Goal: Check status: Check status

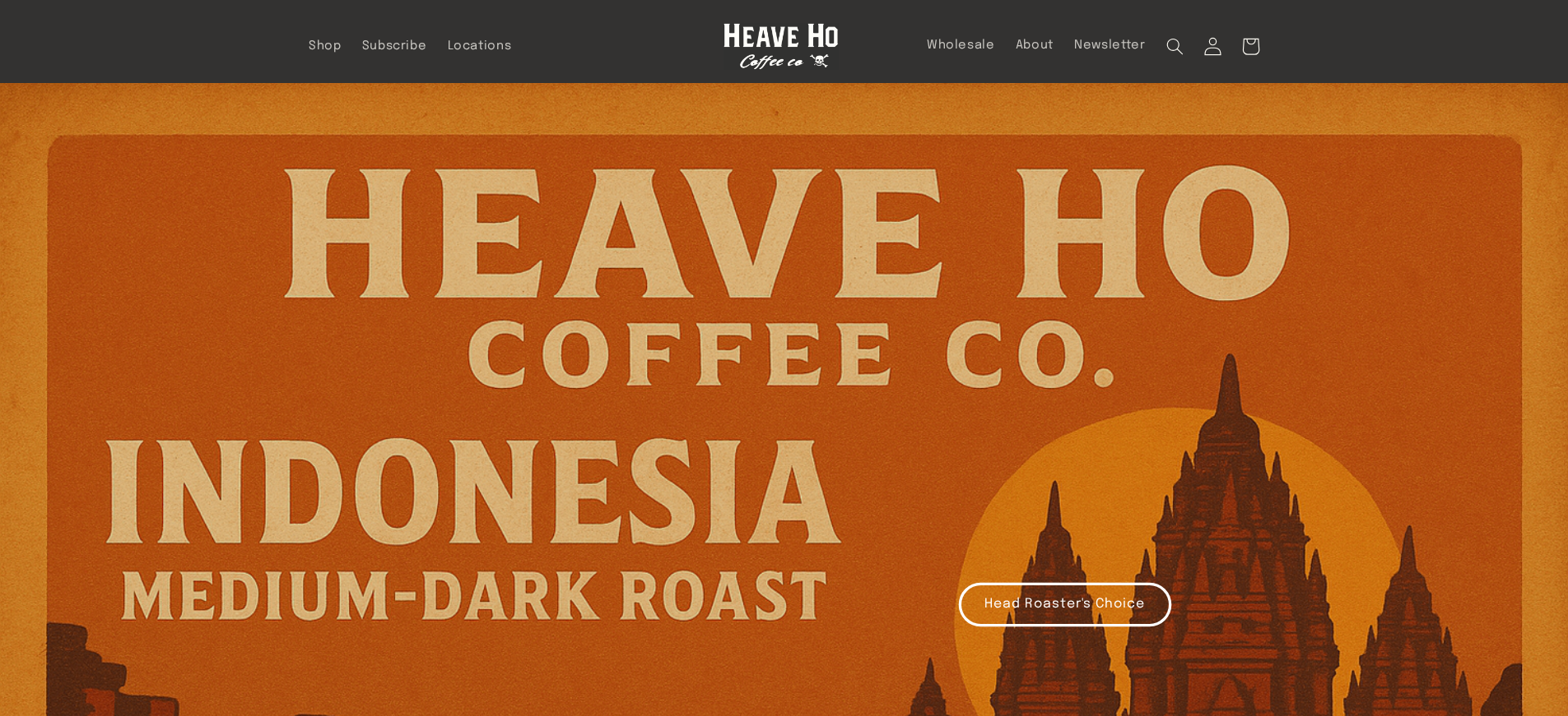
click at [1194, 46] on link "Log in" at bounding box center [1212, 46] width 38 height 38
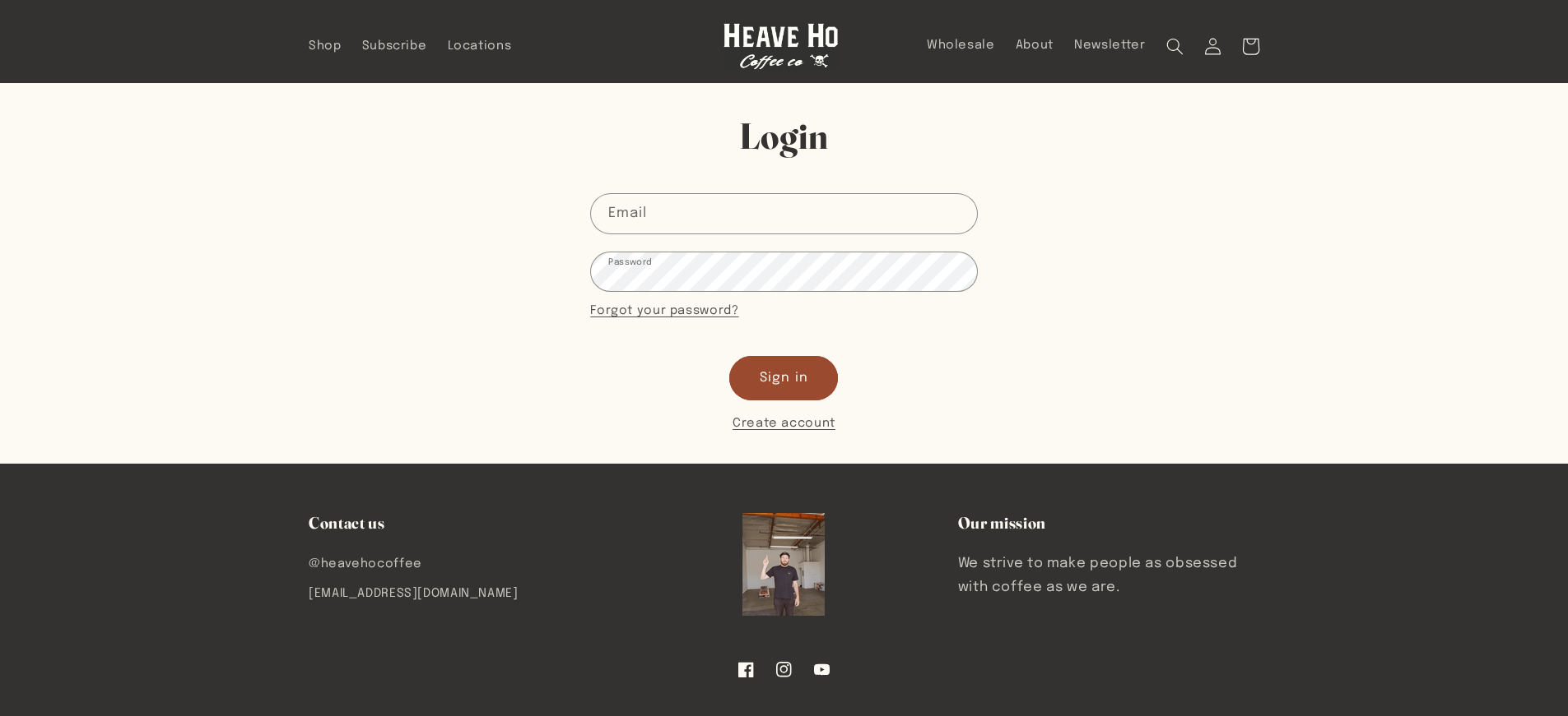
click at [617, 239] on form "Email Password Forgot your password? Sign in Create account" at bounding box center [784, 313] width 387 height 241
click at [626, 219] on input "Email" at bounding box center [783, 213] width 385 height 38
click at [667, 222] on input "Email" at bounding box center [783, 213] width 385 height 38
type input "sroemmich@noveske.com"
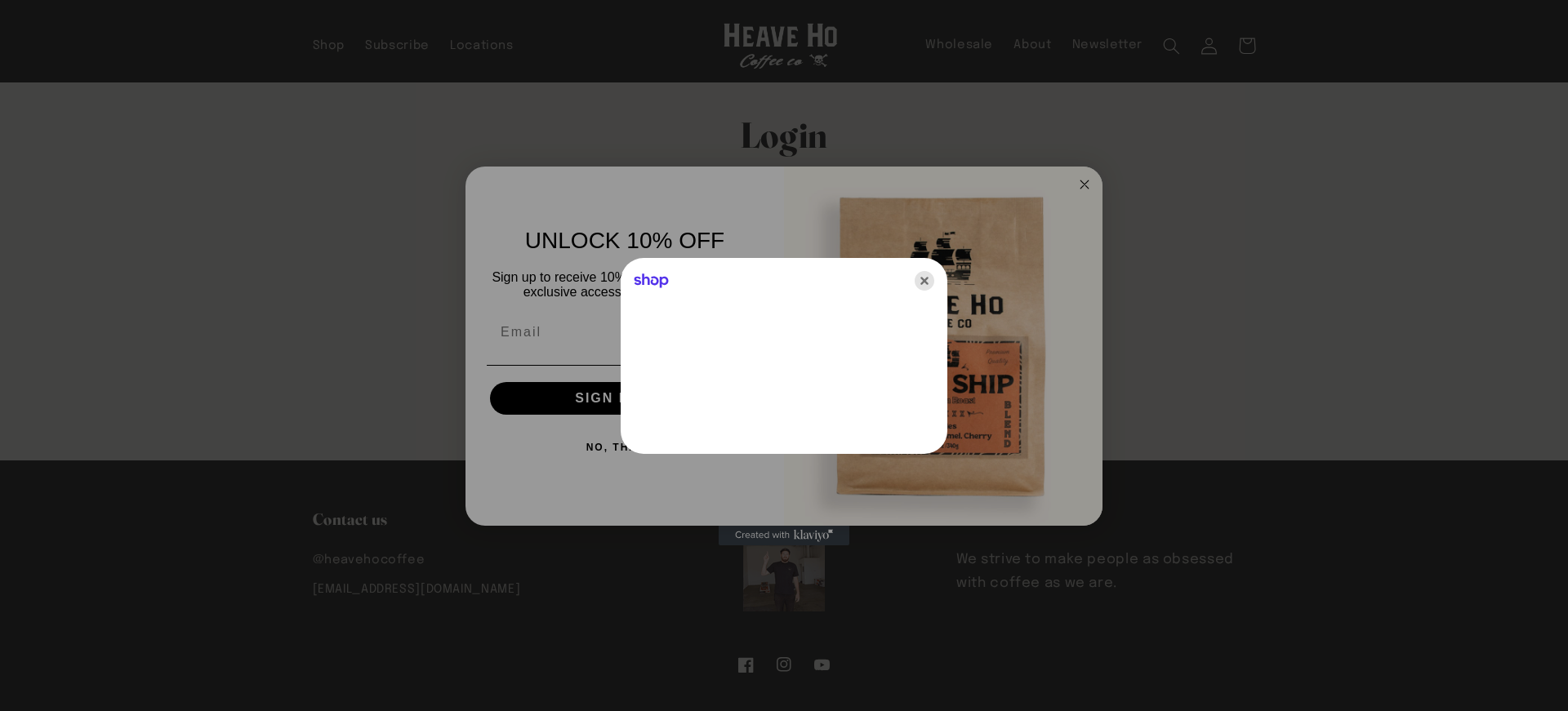
click at [927, 279] on icon "Close" at bounding box center [924, 281] width 19 height 19
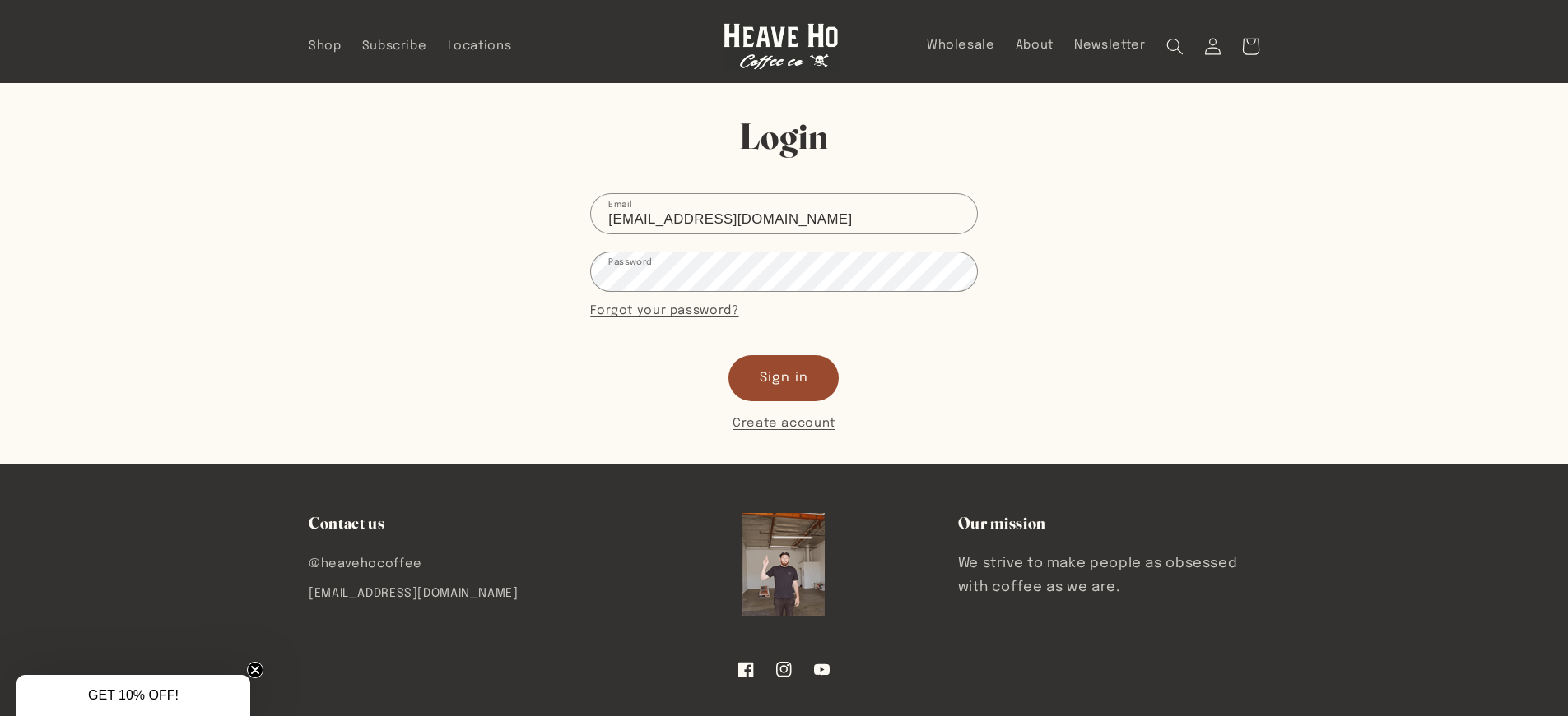
click at [796, 377] on button "Sign in" at bounding box center [784, 378] width 108 height 44
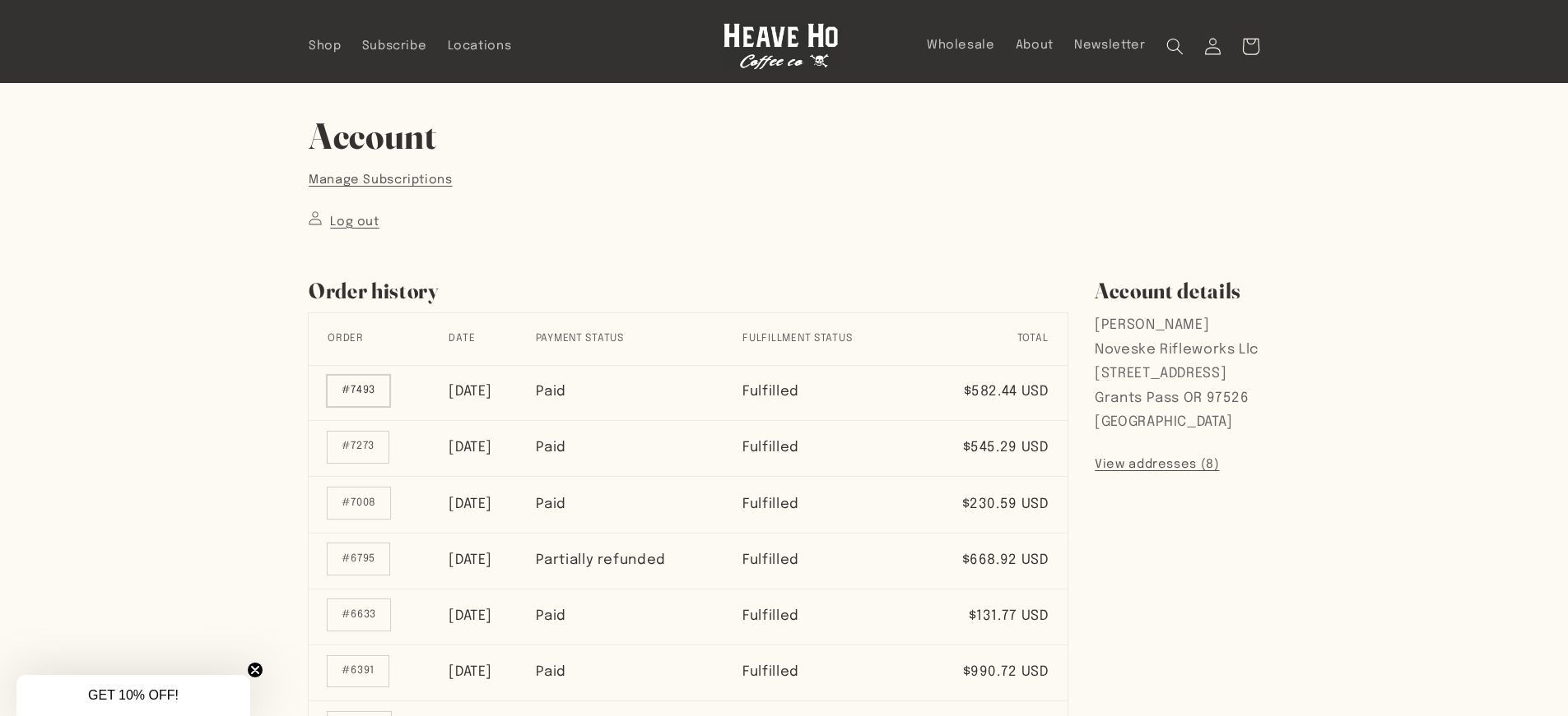
click at [366, 392] on link "#7493" at bounding box center [358, 392] width 62 height 32
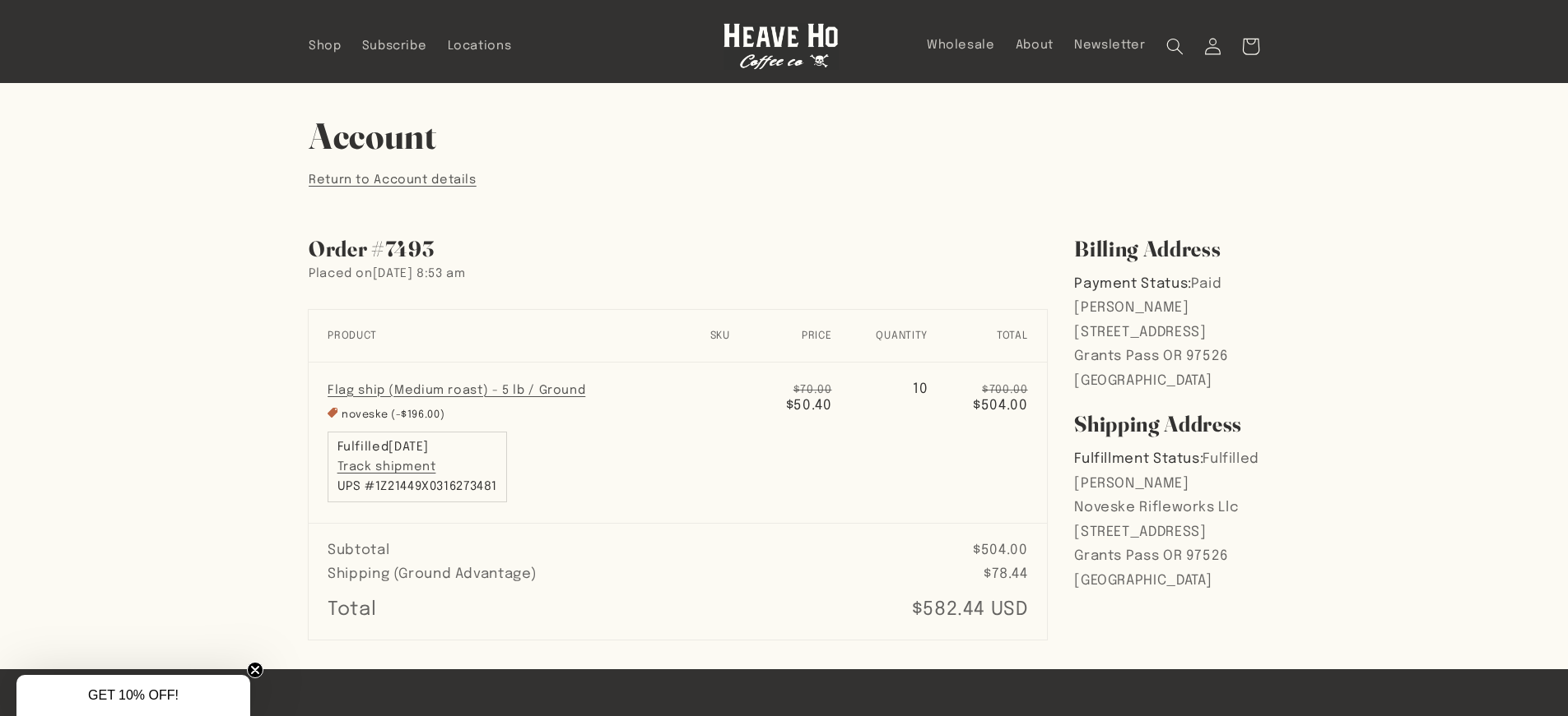
click at [443, 238] on h2 "Order #7493" at bounding box center [677, 249] width 738 height 28
click at [189, 202] on div "Account Return to Account details Order #7493 Placed on [DATE] 8:53 am Order #7…" at bounding box center [784, 376] width 1568 height 586
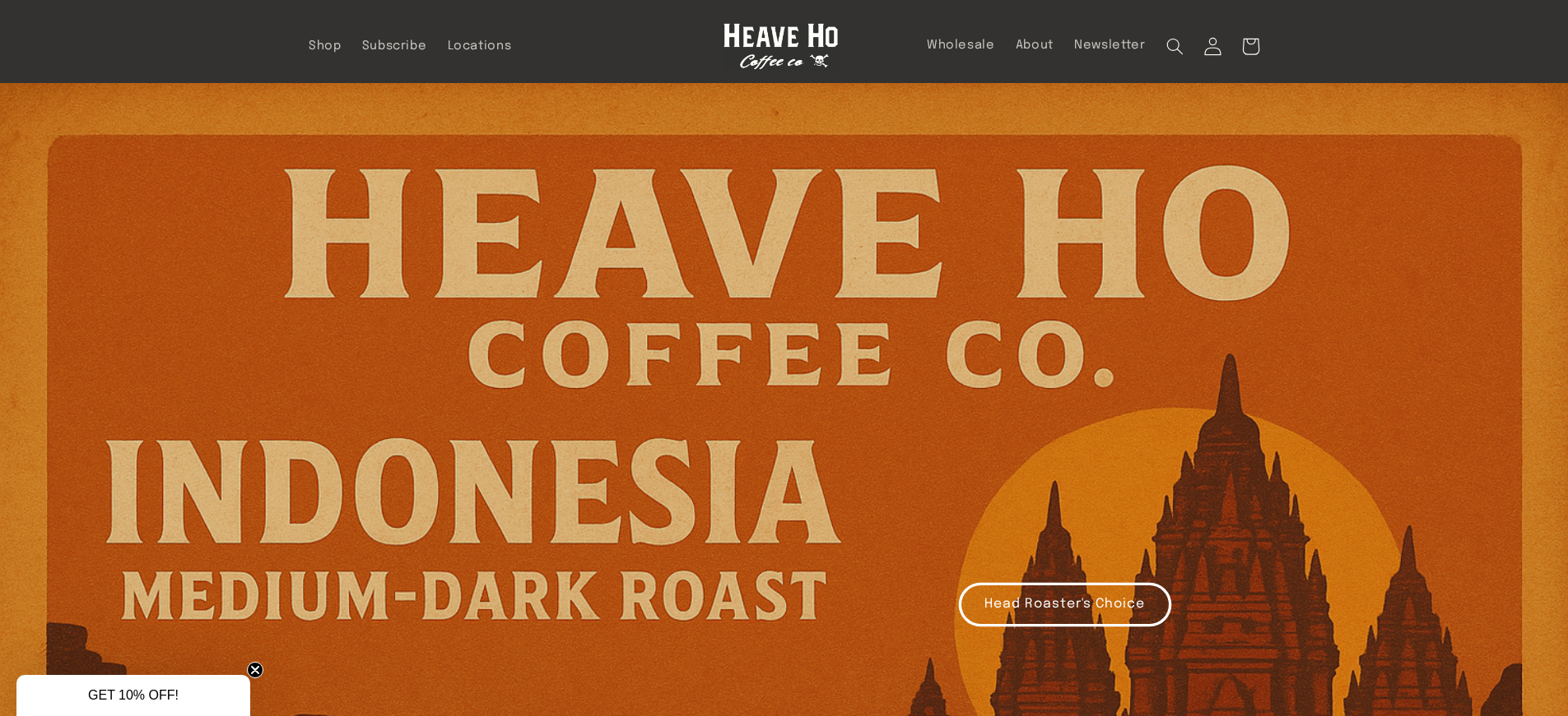
click at [1214, 41] on icon at bounding box center [1212, 46] width 18 height 18
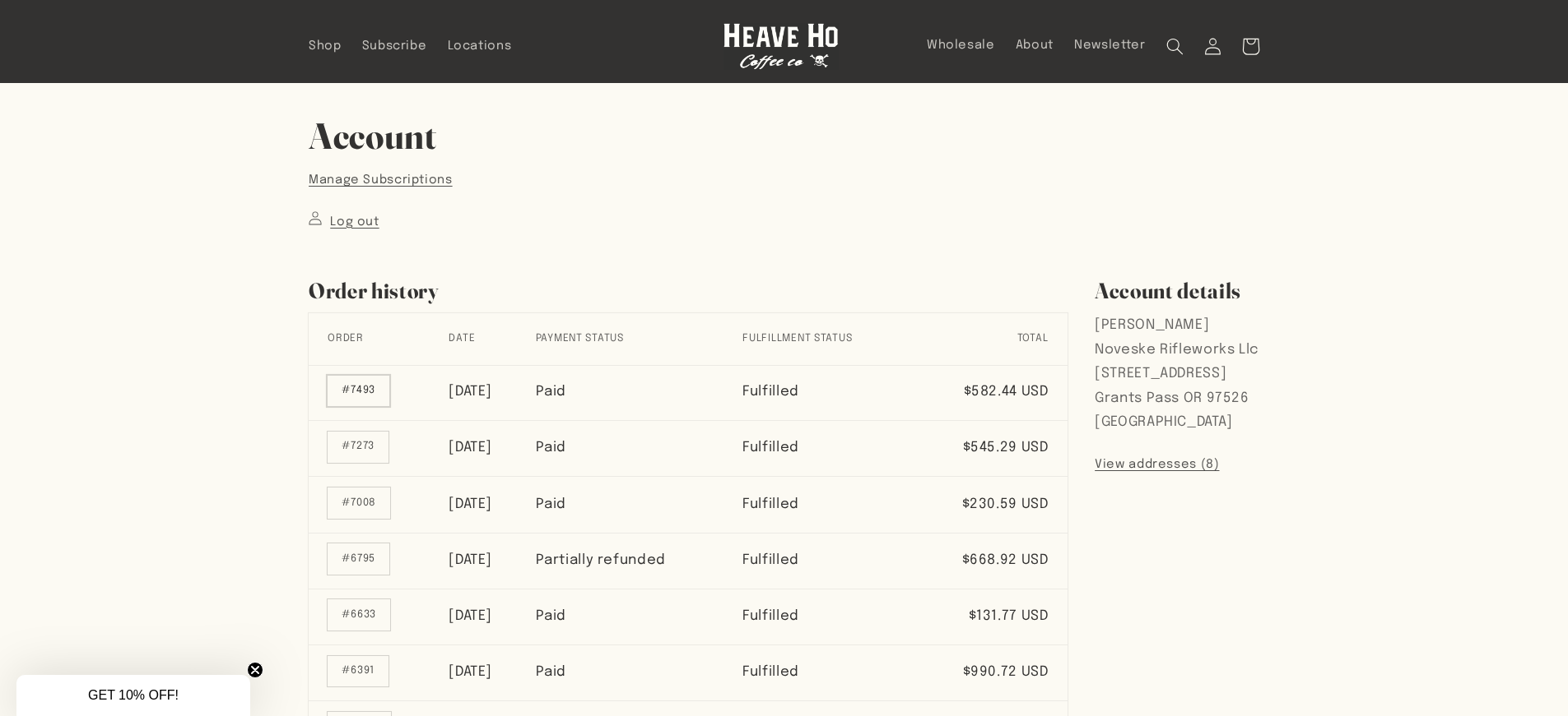
drag, startPoint x: 354, startPoint y: 395, endPoint x: 378, endPoint y: 387, distance: 25.3
click at [355, 394] on link "#7493" at bounding box center [358, 392] width 62 height 32
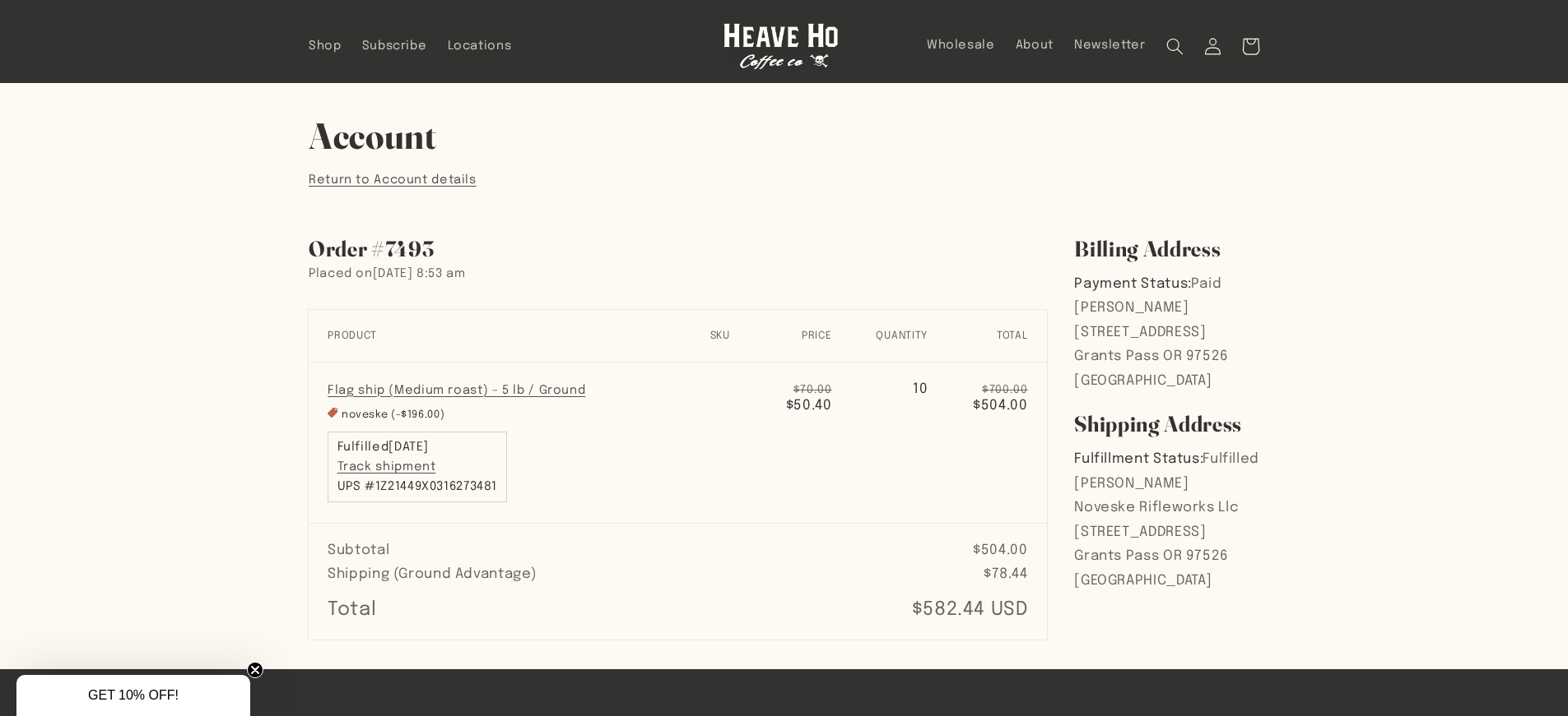
click at [123, 241] on div "Account Return to Account details Order #7493 Placed on August 1, 2025 at 8:53 …" at bounding box center [784, 376] width 1568 height 586
click at [125, 240] on div "Account Return to Account details Order #7493 Placed on August 1, 2025 at 8:53 …" at bounding box center [784, 376] width 1568 height 586
